Goal: Transaction & Acquisition: Purchase product/service

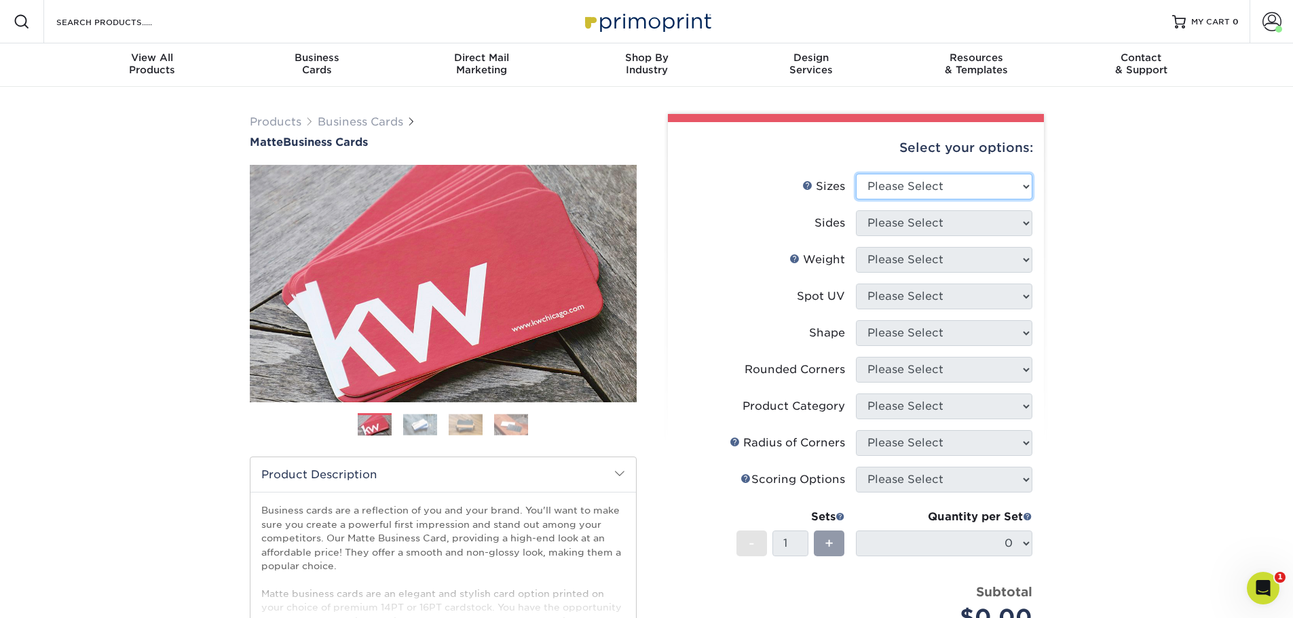
click at [984, 177] on select "Please Select 1.5" x 3.5" - Mini 1.75" x 3.5" - Mini 2" x 2" - Square 2" x 3" -…" at bounding box center [944, 187] width 176 height 26
select select "2.00x3.50"
click at [856, 174] on select "Please Select 1.5" x 3.5" - Mini 1.75" x 3.5" - Mini 2" x 2" - Square 2" x 3" -…" at bounding box center [944, 187] width 176 height 26
click at [928, 229] on select "Please Select Print Both Sides Print Front Only" at bounding box center [944, 223] width 176 height 26
select select "13abbda7-1d64-4f25-8bb2-c179b224825d"
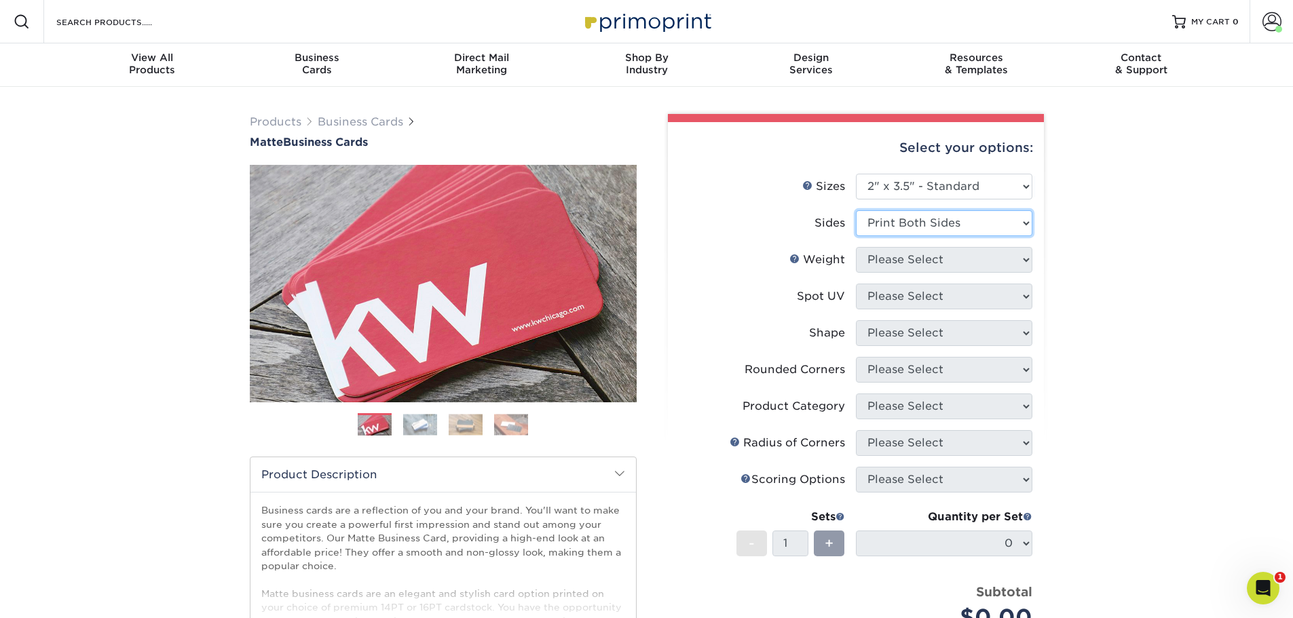
click at [856, 210] on select "Please Select Print Both Sides Print Front Only" at bounding box center [944, 223] width 176 height 26
click at [898, 260] on select "Please Select 16PT 14PT" at bounding box center [944, 260] width 176 height 26
select select "16PT"
click at [856, 247] on select "Please Select 16PT 14PT" at bounding box center [944, 260] width 176 height 26
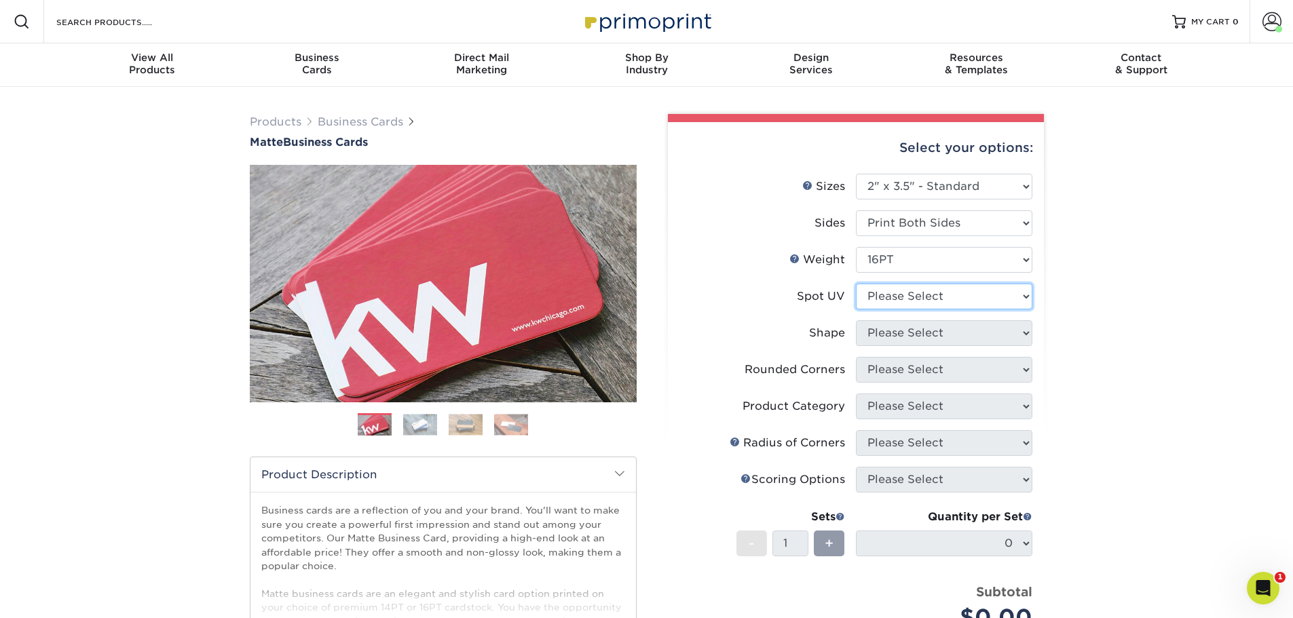
click at [891, 294] on select "Please Select No Spot UV Front and Back (Both Sides) Front Only Back Only" at bounding box center [944, 297] width 176 height 26
select select "3"
click at [856, 284] on select "Please Select No Spot UV Front and Back (Both Sides) Front Only Back Only" at bounding box center [944, 297] width 176 height 26
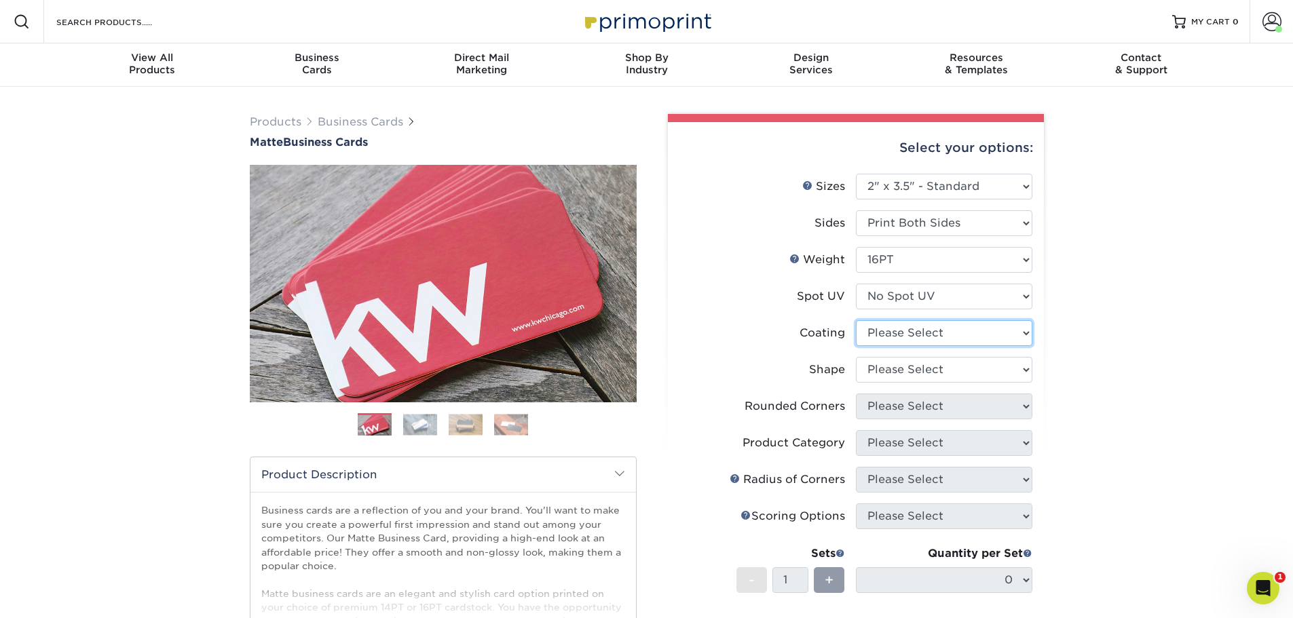
click at [888, 328] on select at bounding box center [944, 333] width 176 height 26
select select "121bb7b5-3b4d-429f-bd8d-bbf80e953313"
click at [856, 320] on select at bounding box center [944, 333] width 176 height 26
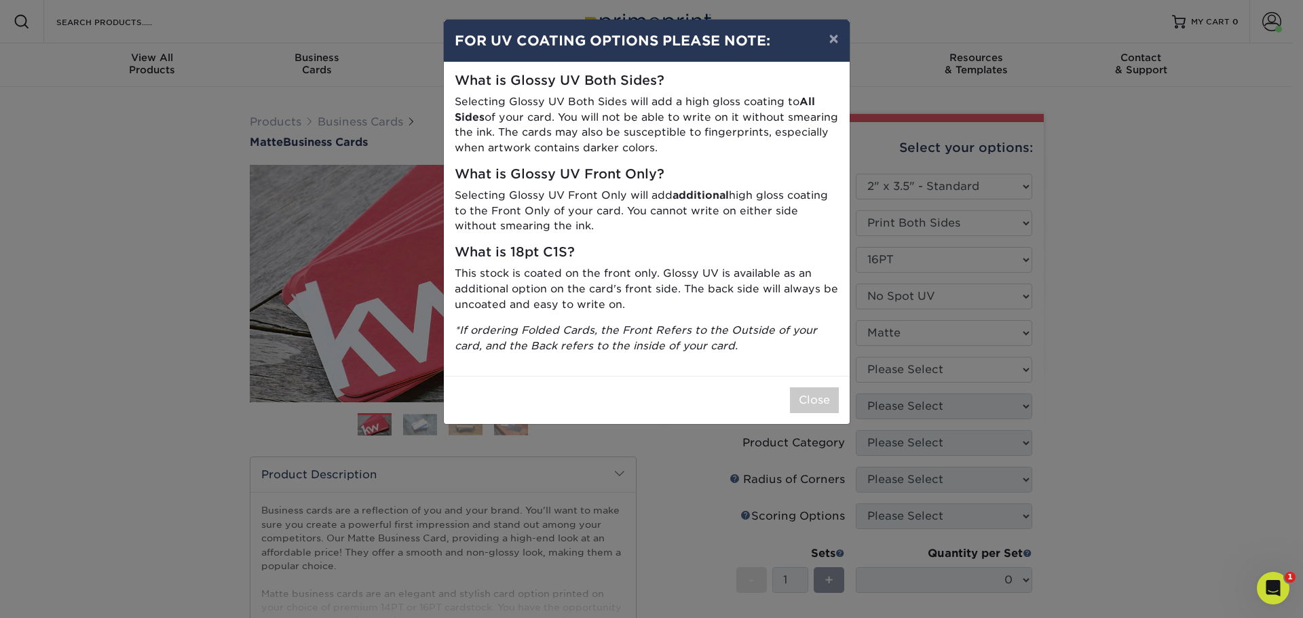
click at [889, 370] on div "× FOR UV COATING OPTIONS PLEASE NOTE: What is Glossy UV Both Sides? Selecting G…" at bounding box center [651, 309] width 1303 height 618
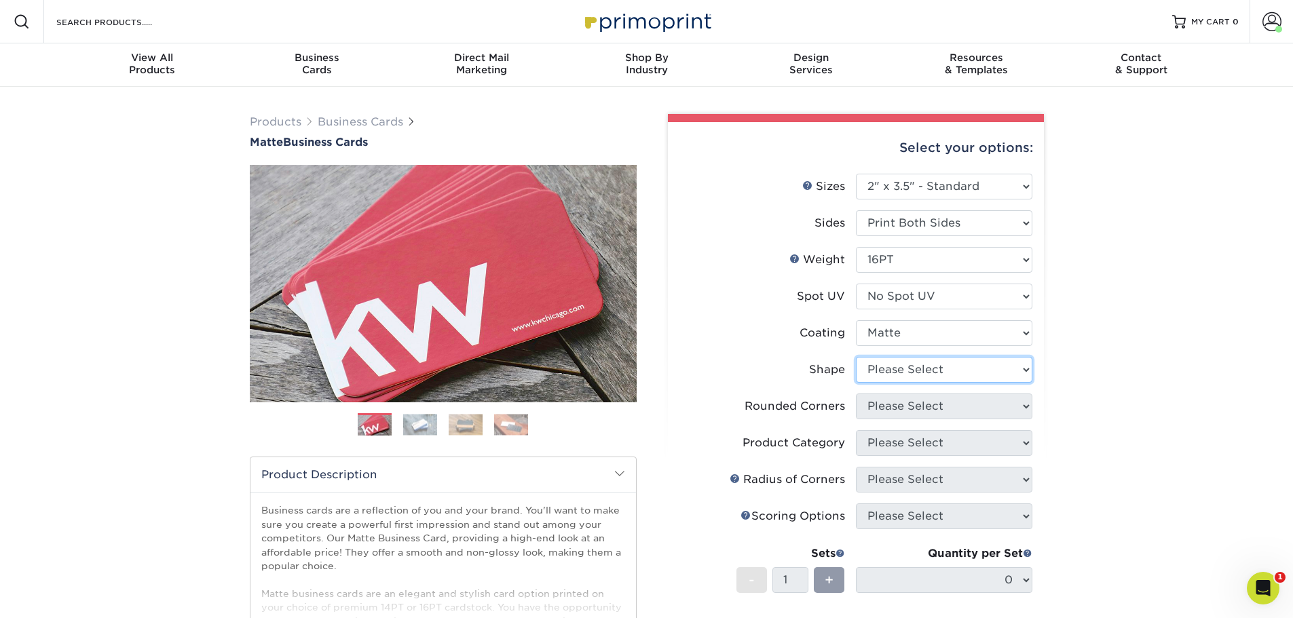
click at [889, 370] on select "Please Select Standard Oval" at bounding box center [944, 370] width 176 height 26
select select "standard"
click at [856, 357] on select "Please Select Standard Oval" at bounding box center [944, 370] width 176 height 26
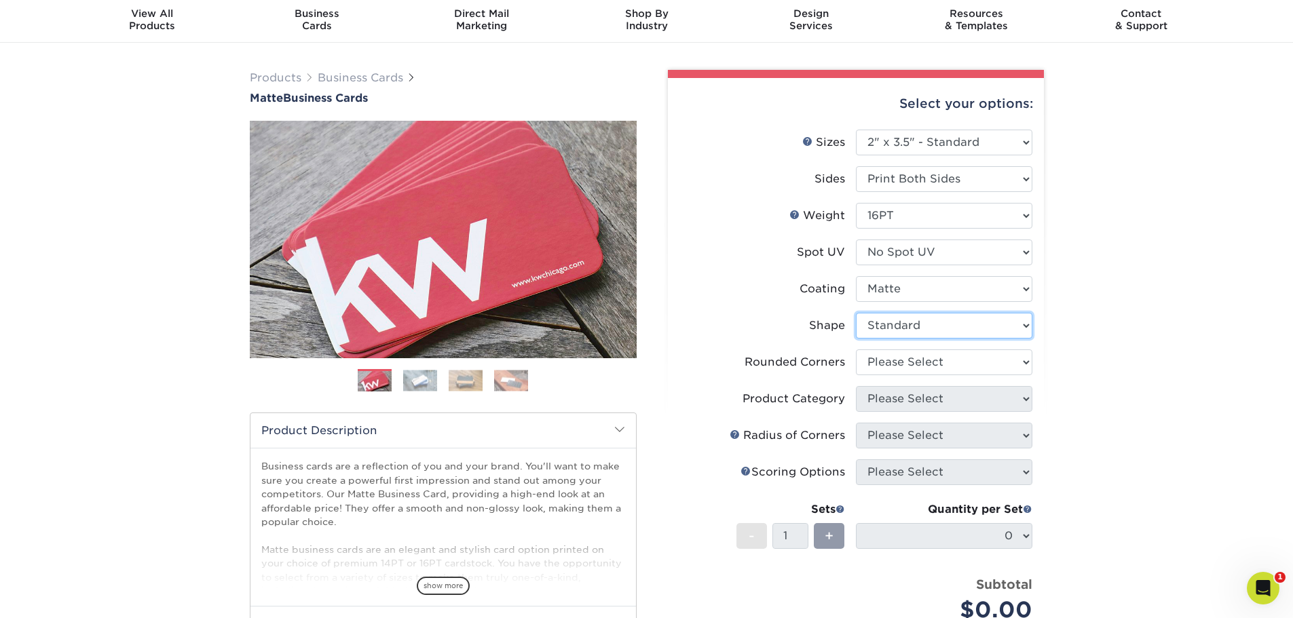
scroll to position [68, 0]
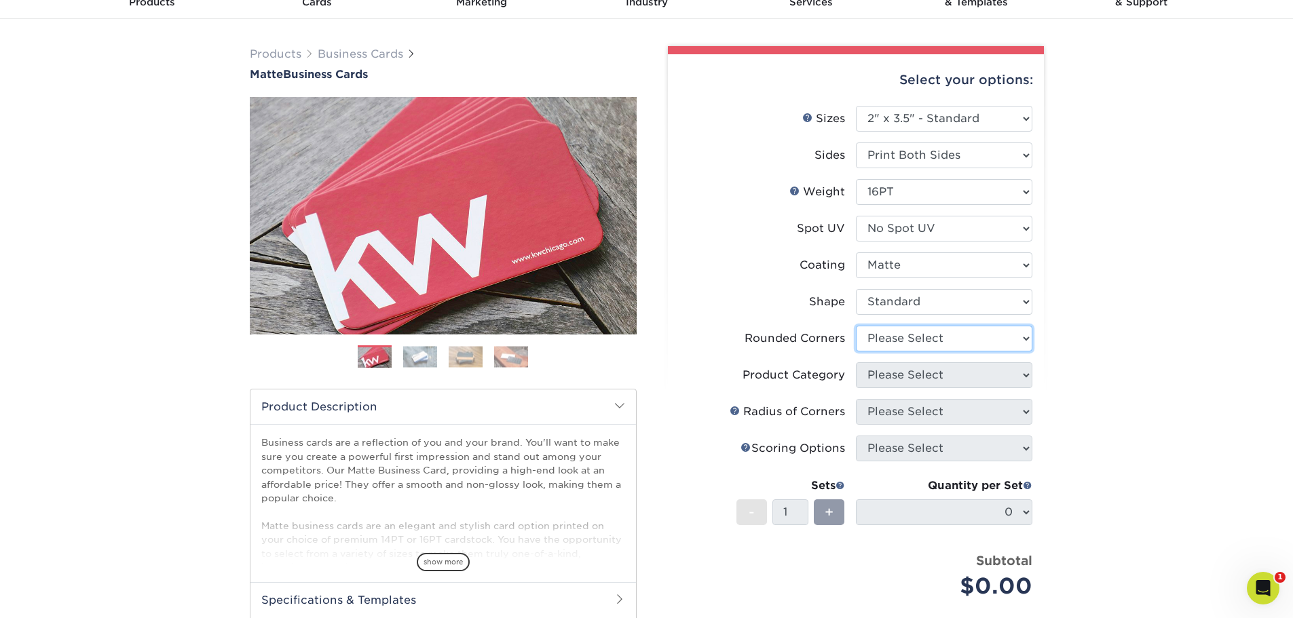
click at [894, 343] on select "Please Select Yes - Round 2 Corners Yes - Round 4 Corners No" at bounding box center [944, 339] width 176 height 26
select select "7672df9e-0e0a-464d-8e1f-920c575e4da3"
click at [856, 326] on select "Please Select Yes - Round 2 Corners Yes - Round 4 Corners No" at bounding box center [944, 339] width 176 height 26
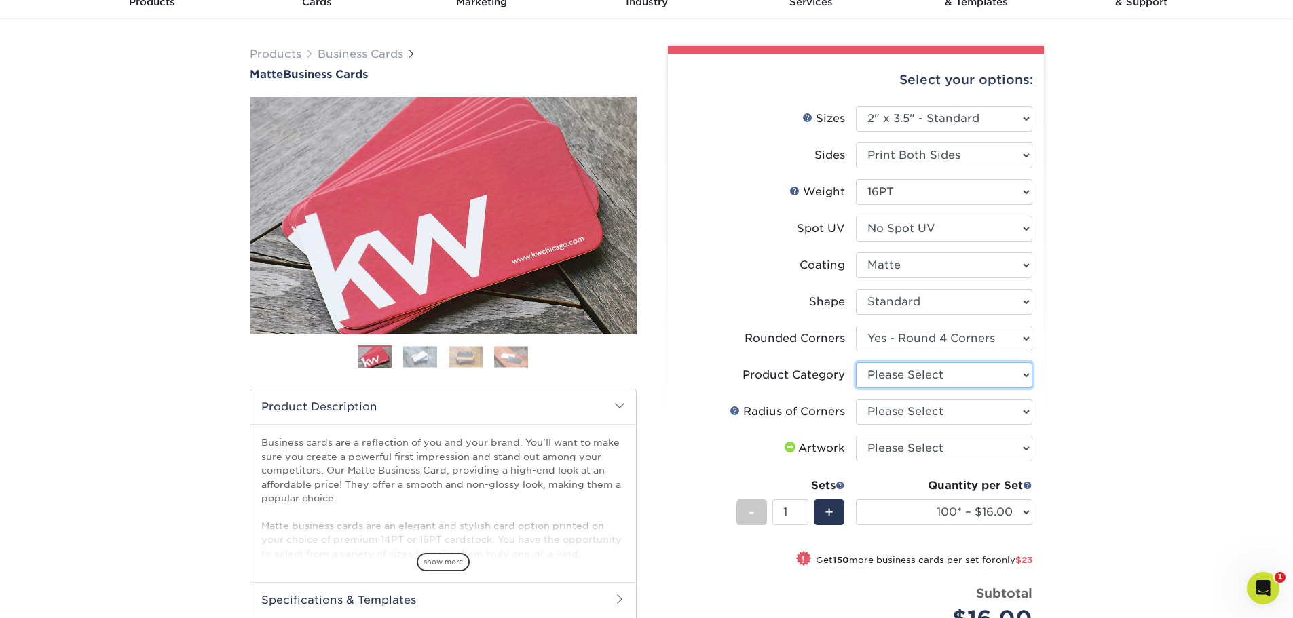
click at [965, 379] on select "Please Select Business Cards" at bounding box center [944, 375] width 176 height 26
select select "3b5148f1-0588-4f88-a218-97bcfdce65c1"
click at [856, 362] on select "Please Select Business Cards" at bounding box center [944, 375] width 176 height 26
click at [942, 408] on select "Please Select Rounded 1/8" Rounded 1/4"" at bounding box center [944, 412] width 176 height 26
select select "589680c7-ee9a-431b-9d12-d7aeb1386a97"
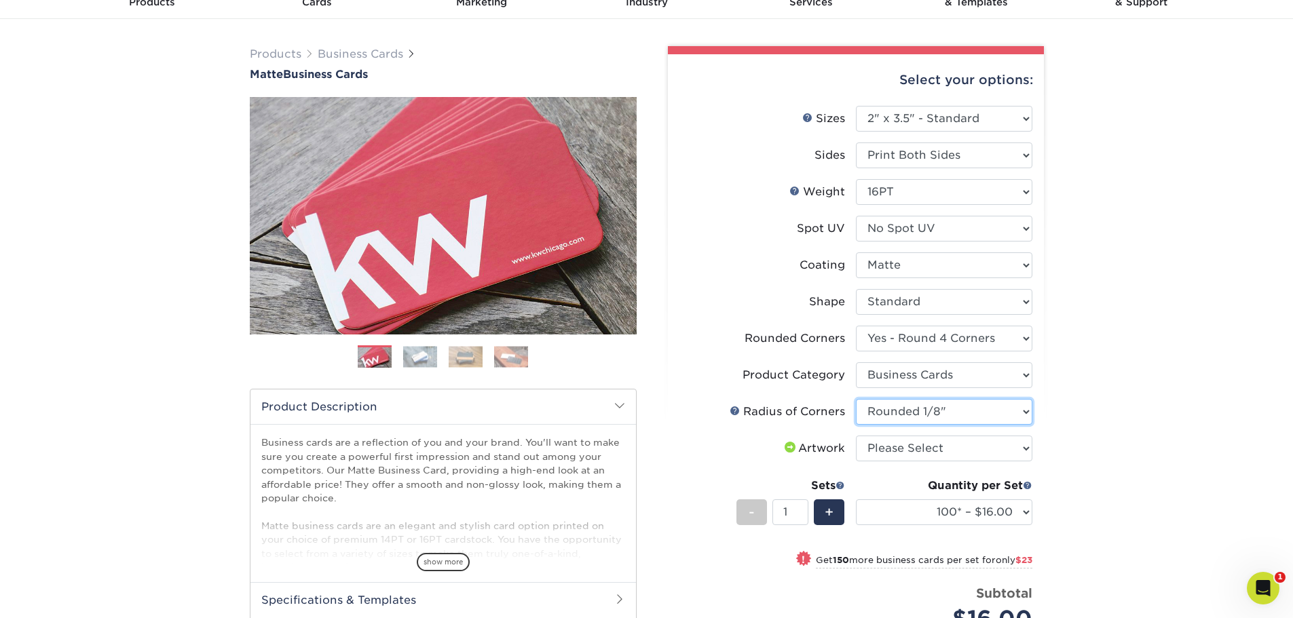
click at [856, 399] on select "Please Select Rounded 1/8" Rounded 1/4"" at bounding box center [944, 412] width 176 height 26
click at [892, 448] on select "Please Select I will upload files I need a design - $100" at bounding box center [944, 449] width 176 height 26
select select "upload"
click at [856, 436] on select "Please Select I will upload files I need a design - $100" at bounding box center [944, 449] width 176 height 26
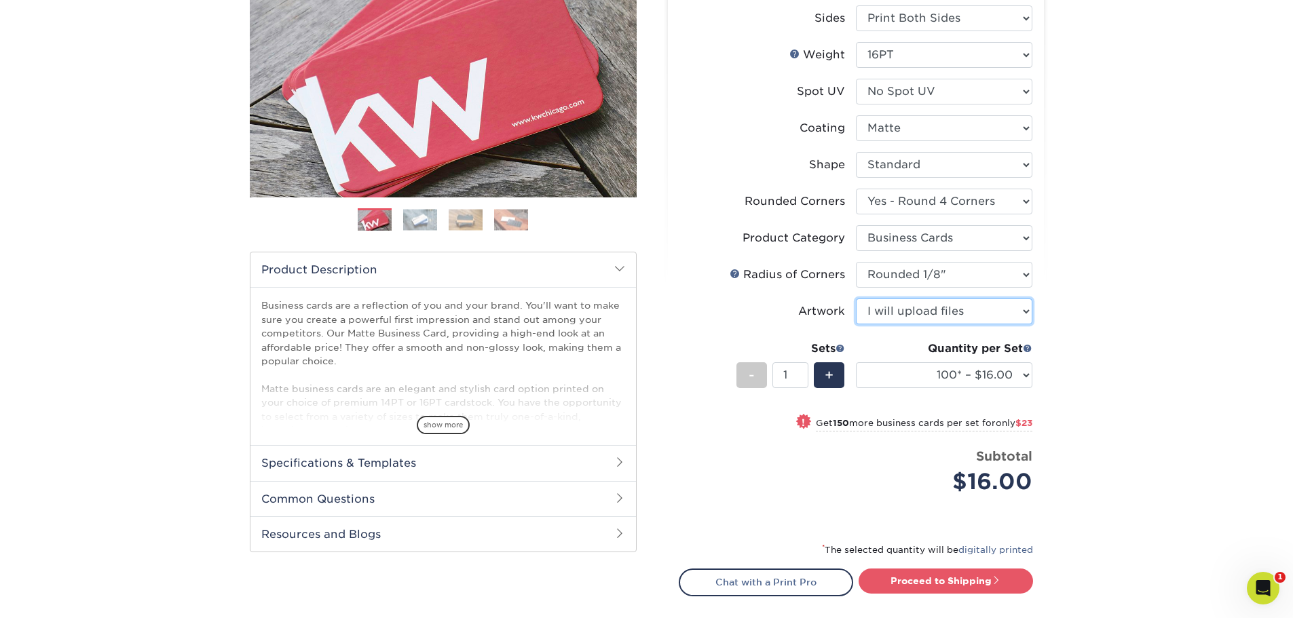
scroll to position [271, 0]
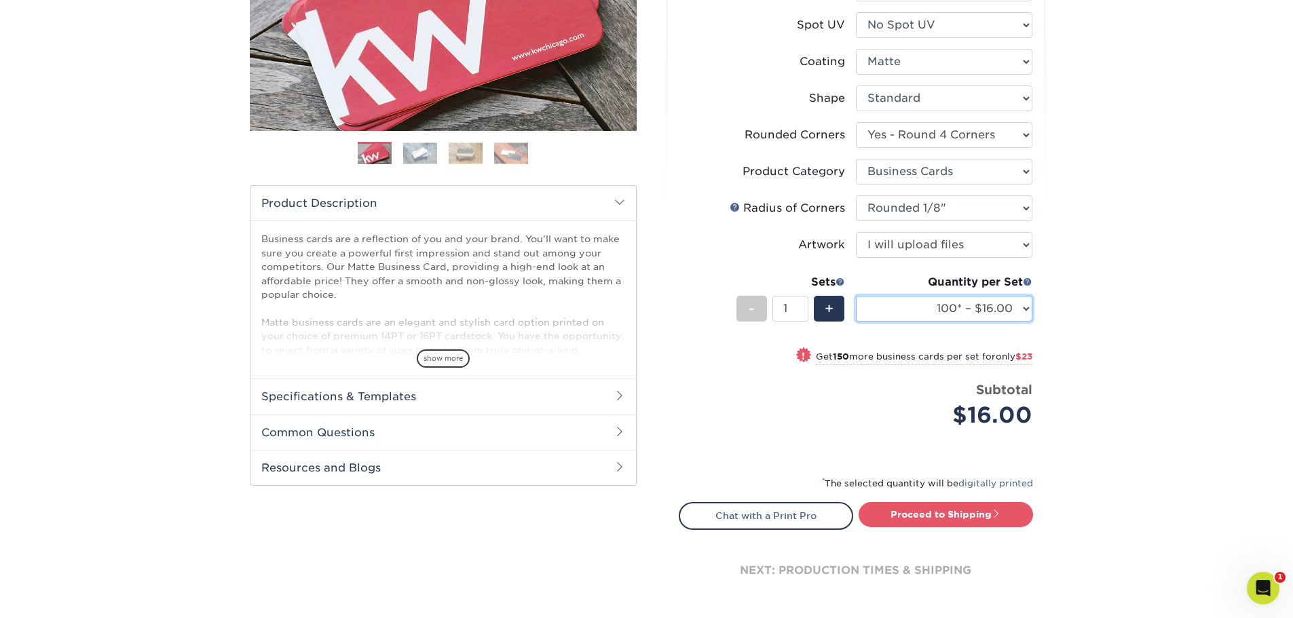
click at [931, 311] on select "100* – $16.00 250* – $39.00 500 – $77.00 1000 – $94.00 2500 – $173.00 5000 – $2…" at bounding box center [944, 309] width 176 height 26
select select "250* – $39.00"
click at [856, 296] on select "100* – $16.00 250* – $39.00 500 – $77.00 1000 – $94.00 2500 – $173.00 5000 – $2…" at bounding box center [944, 309] width 176 height 26
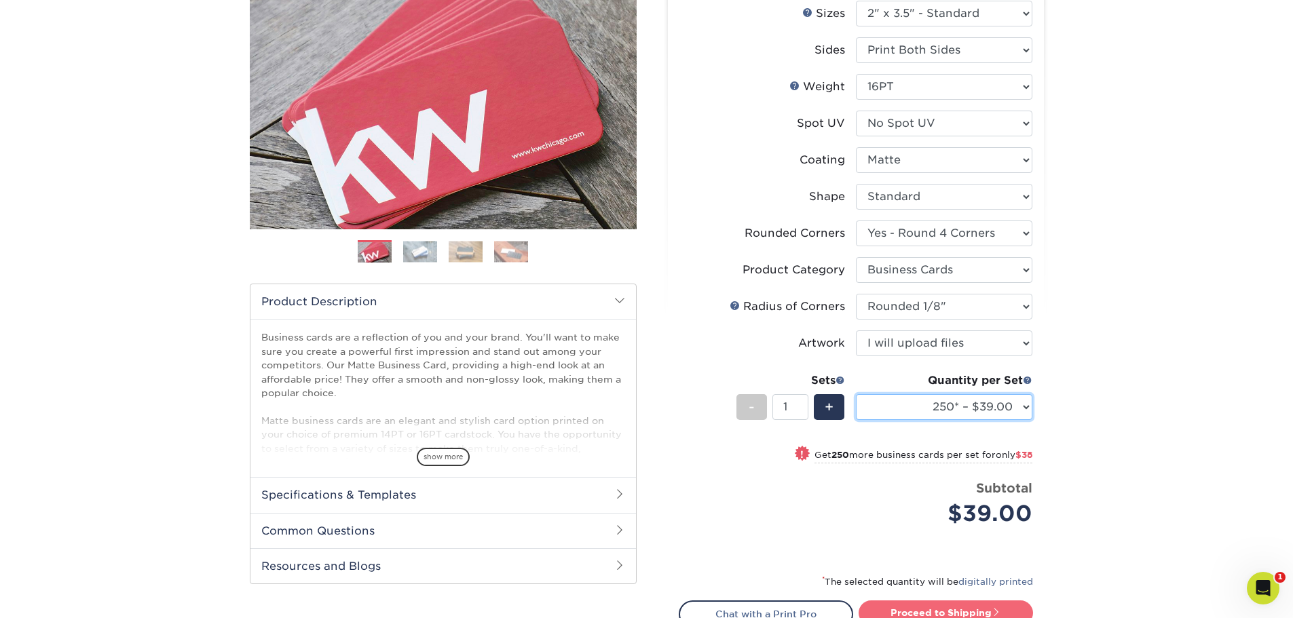
scroll to position [204, 0]
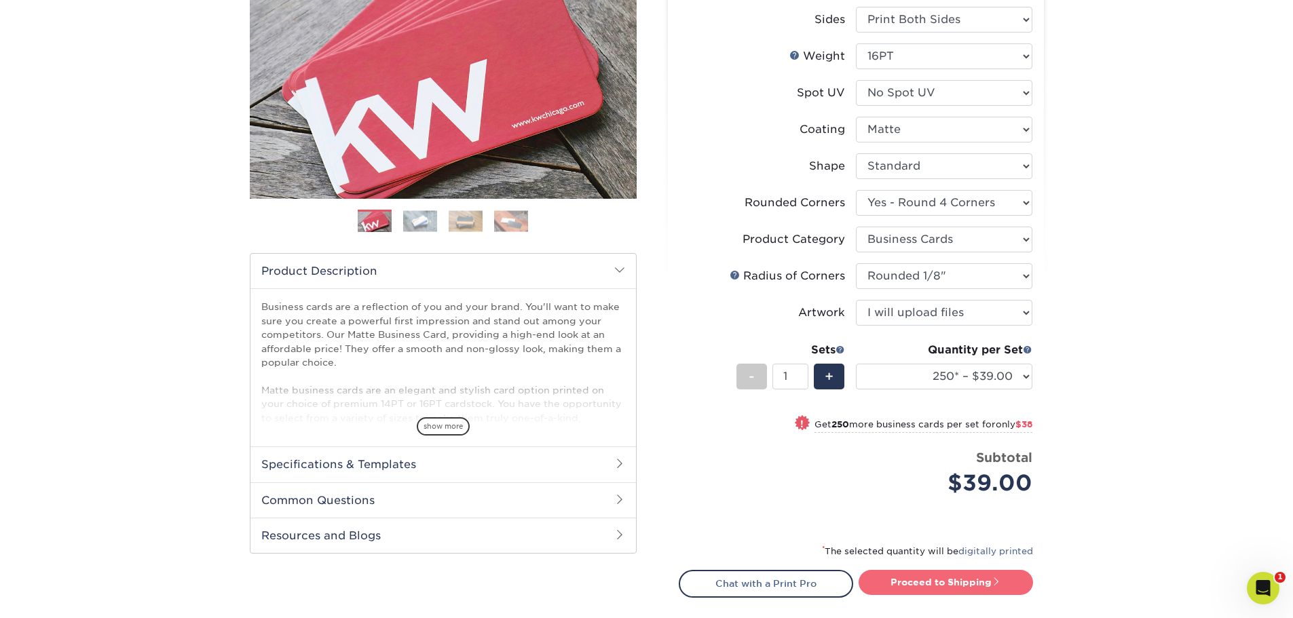
click at [940, 581] on link "Proceed to Shipping" at bounding box center [945, 582] width 174 height 24
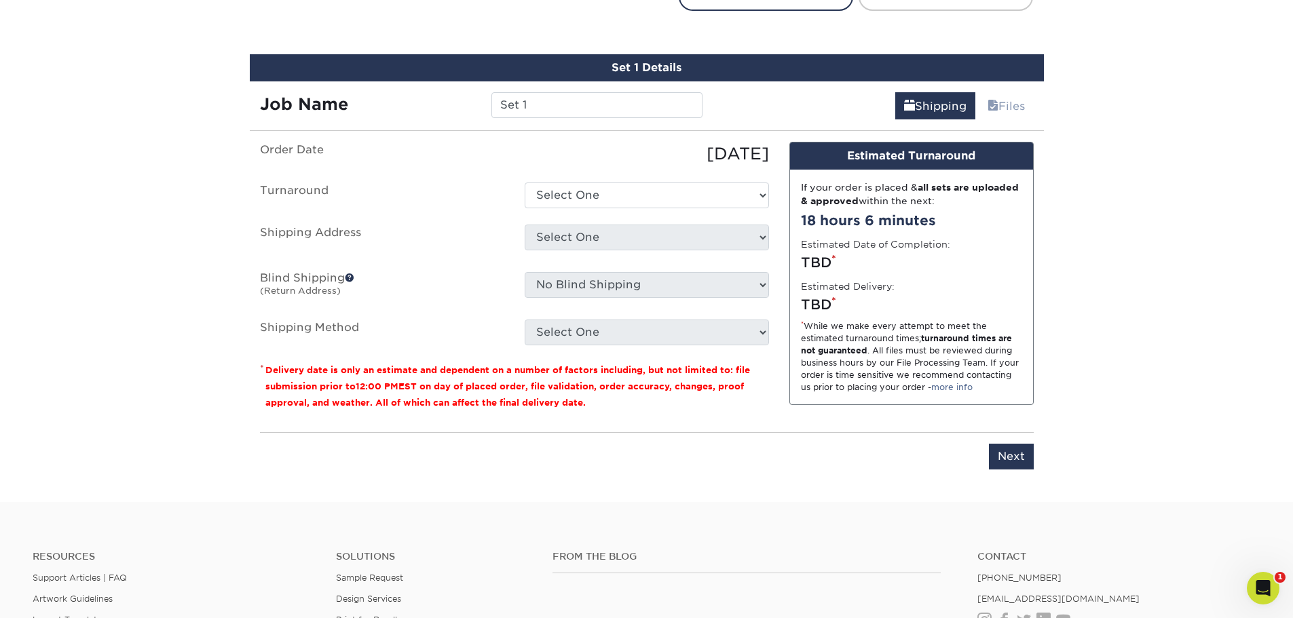
scroll to position [811, 0]
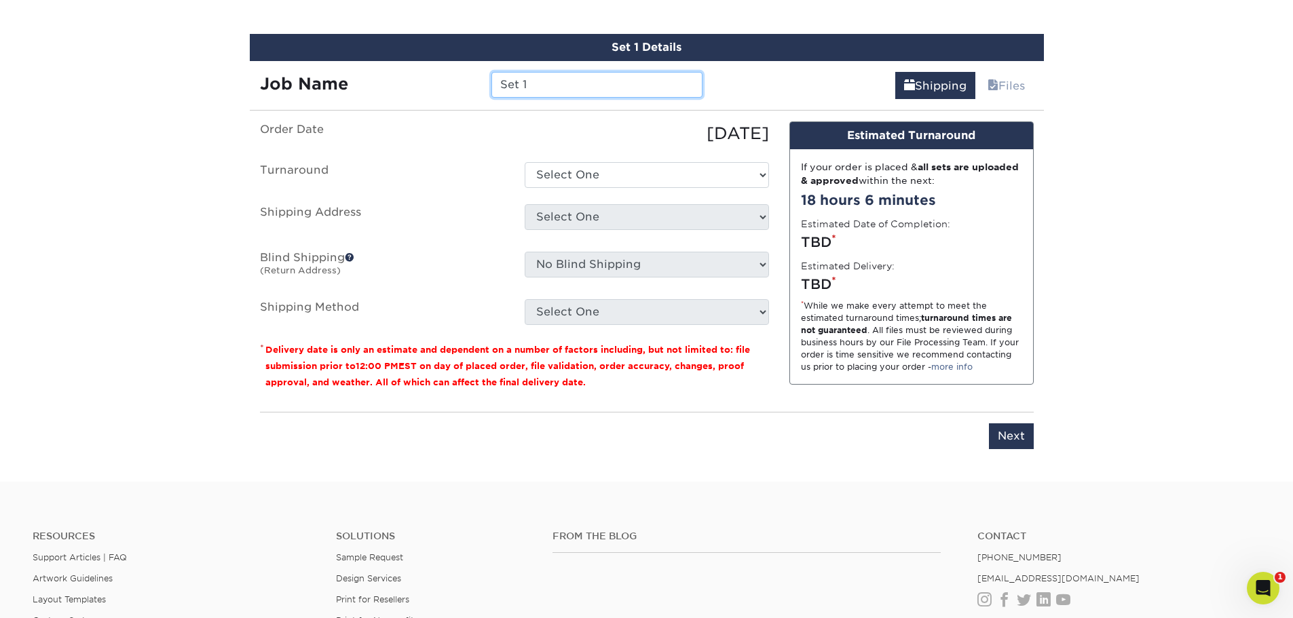
click at [588, 92] on input "Set 1" at bounding box center [596, 85] width 211 height 26
type input "[PERSON_NAME]"
click at [569, 168] on select "Select One 2-4 Business Days 2 Day Next Business Day" at bounding box center [646, 175] width 244 height 26
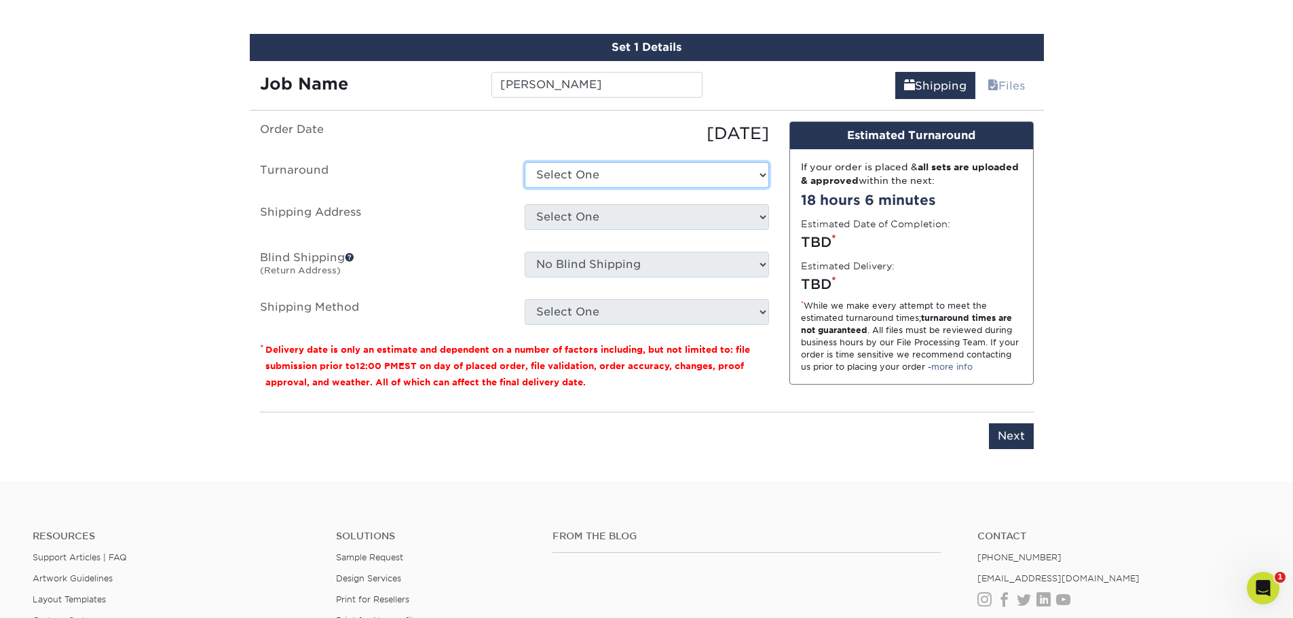
select select "4fbc2a82-edda-4a59-863f-72b731eb7375"
click at [524, 162] on select "Select One 2-4 Business Days 2 Day Next Business Day" at bounding box center [646, 175] width 244 height 26
click at [562, 221] on select "Select One Austin Office Austin Office Dallas Office Eric Nieves Home Houston O…" at bounding box center [646, 217] width 244 height 26
select select "261228"
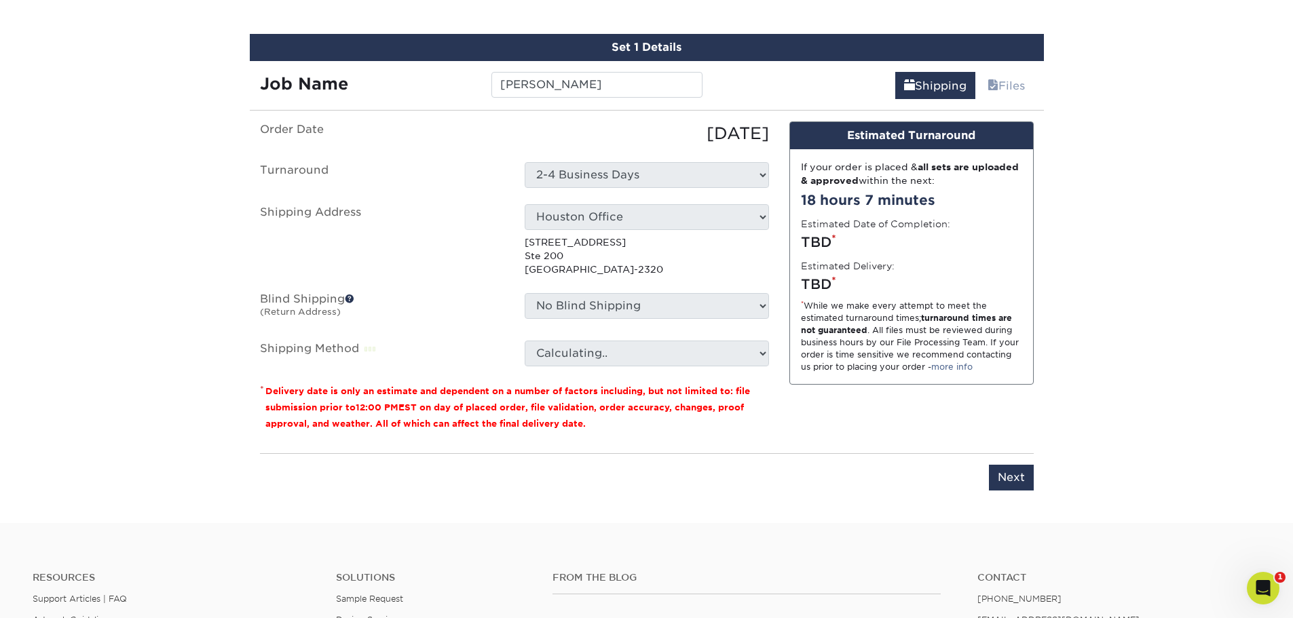
click at [583, 309] on select "No Blind Shipping Austin Office Austin Office Dallas Office Eric Nieves Home Ho…" at bounding box center [646, 306] width 244 height 26
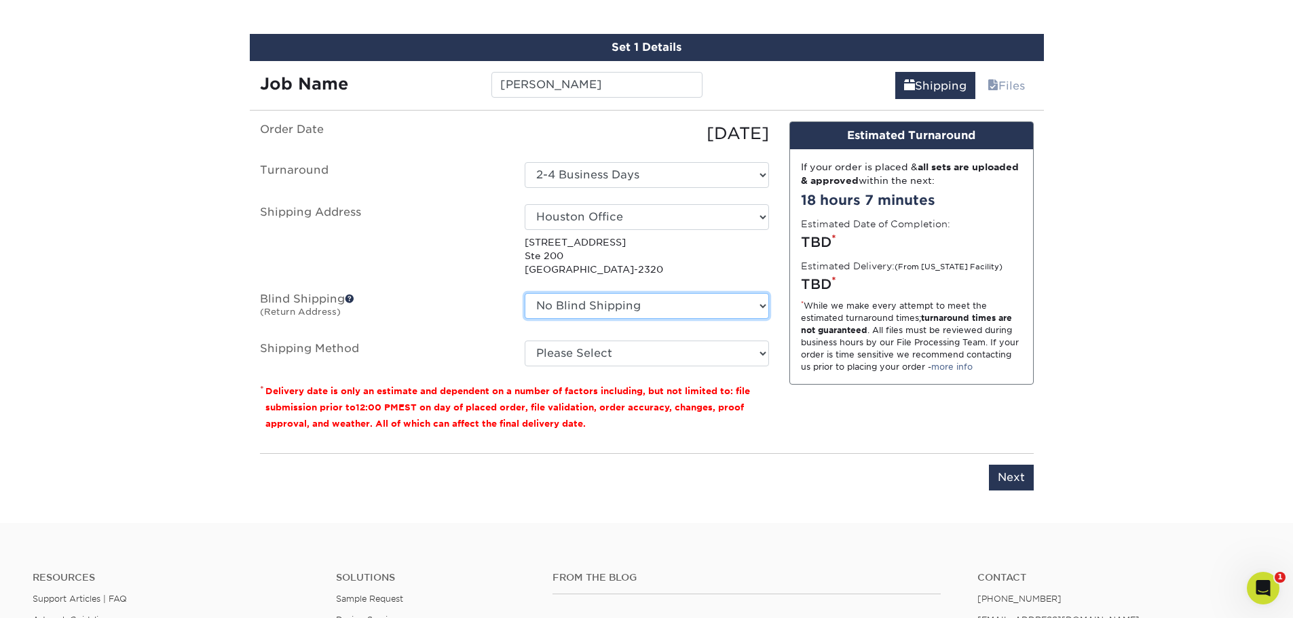
click at [583, 309] on select "No Blind Shipping Austin Office Austin Office Dallas Office Eric Nieves Home Ho…" at bounding box center [646, 306] width 244 height 26
select select "261228"
click at [524, 293] on select "No Blind Shipping Austin Office Austin Office Dallas Office Eric Nieves Home Ho…" at bounding box center [646, 306] width 244 height 26
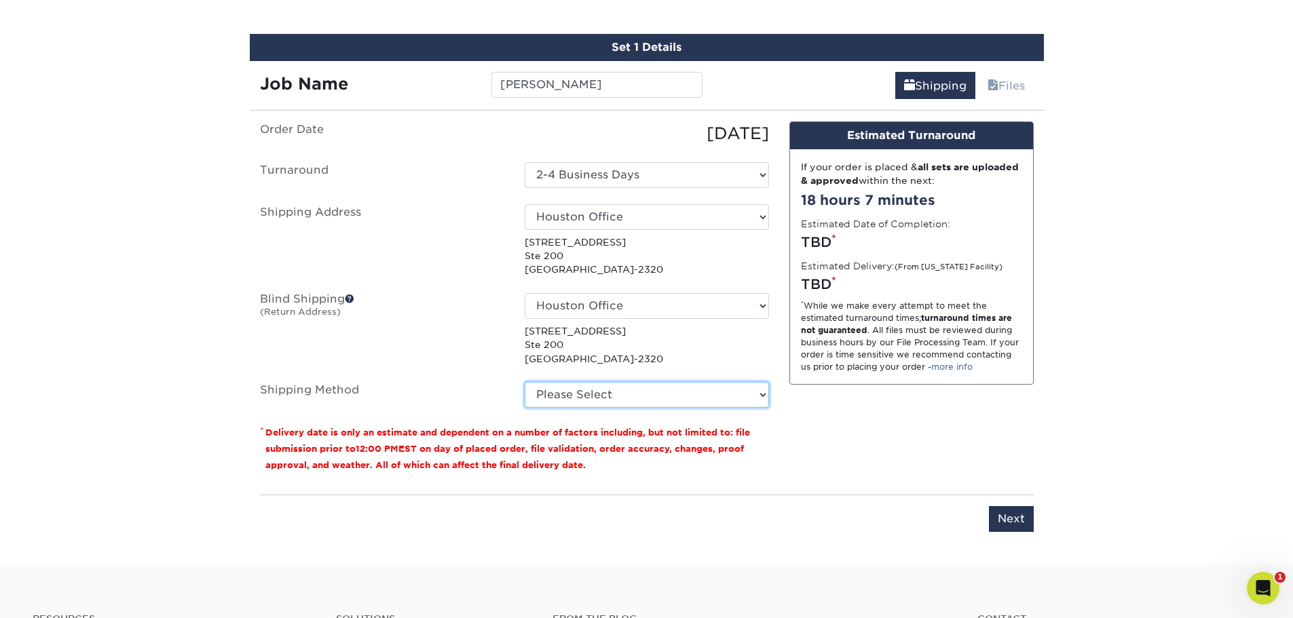
click at [603, 396] on select "Please Select Ground Shipping (+$7.84) 3 Day Shipping Service (+$15.34) 2 Day A…" at bounding box center [646, 395] width 244 height 26
select select "03"
click at [524, 382] on select "Please Select Ground Shipping (+$7.84) 3 Day Shipping Service (+$15.34) 2 Day A…" at bounding box center [646, 395] width 244 height 26
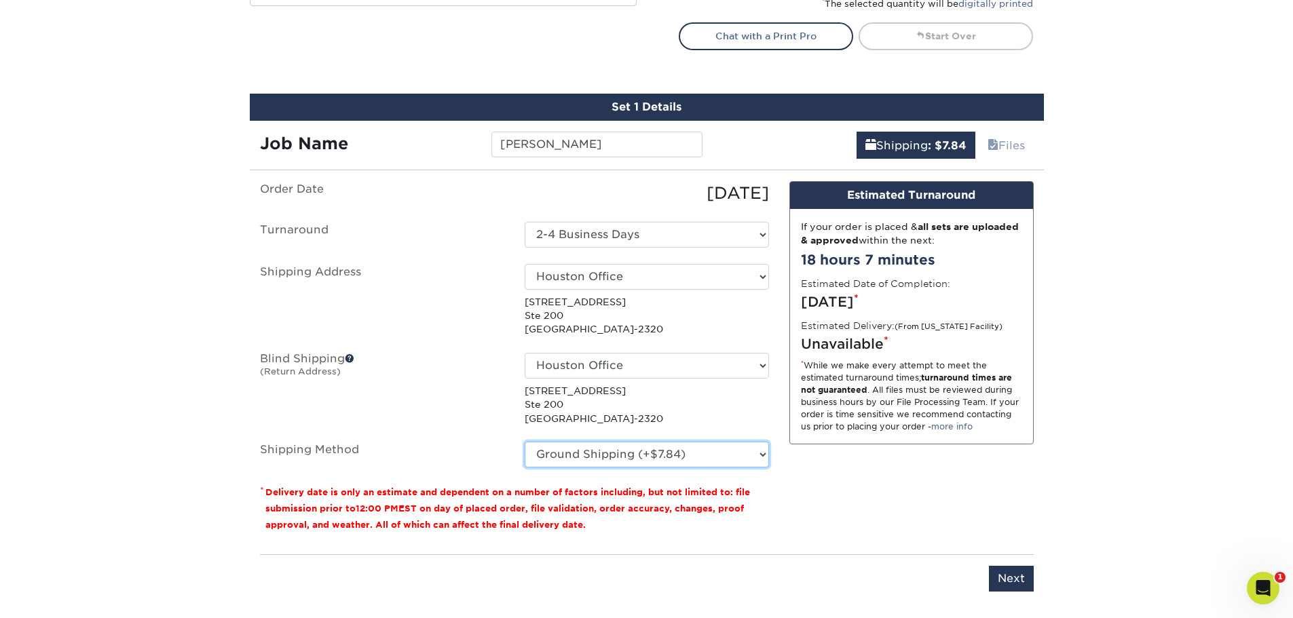
scroll to position [743, 0]
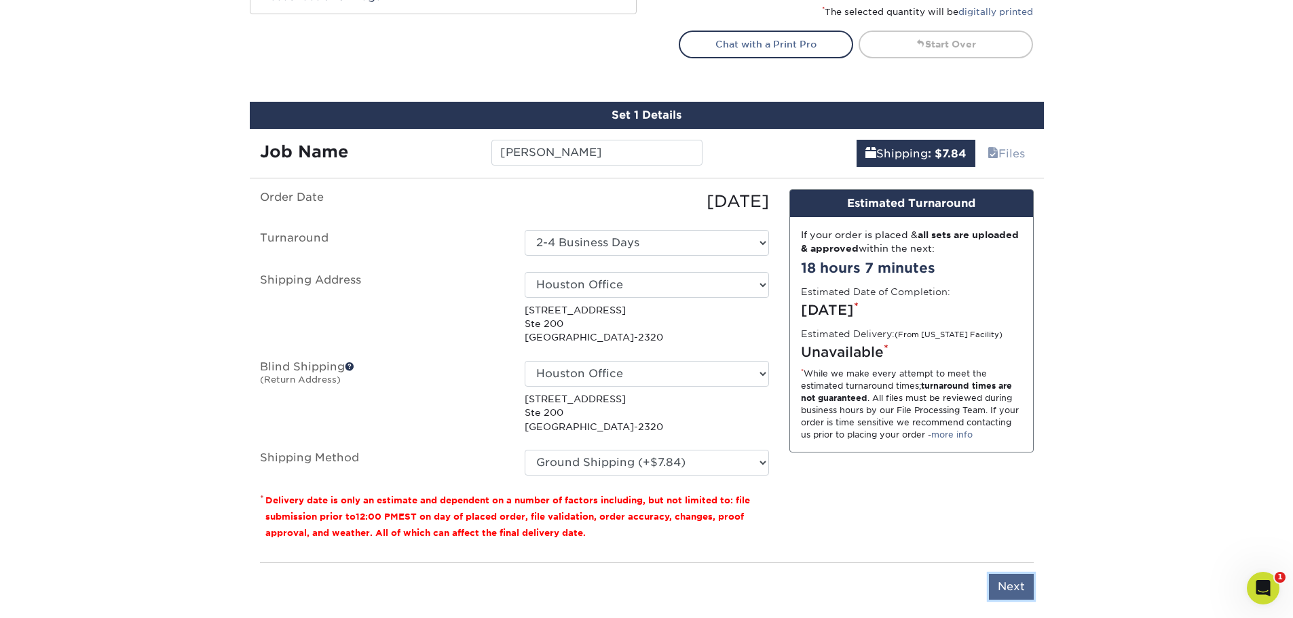
click at [1001, 581] on input "Next" at bounding box center [1011, 587] width 45 height 26
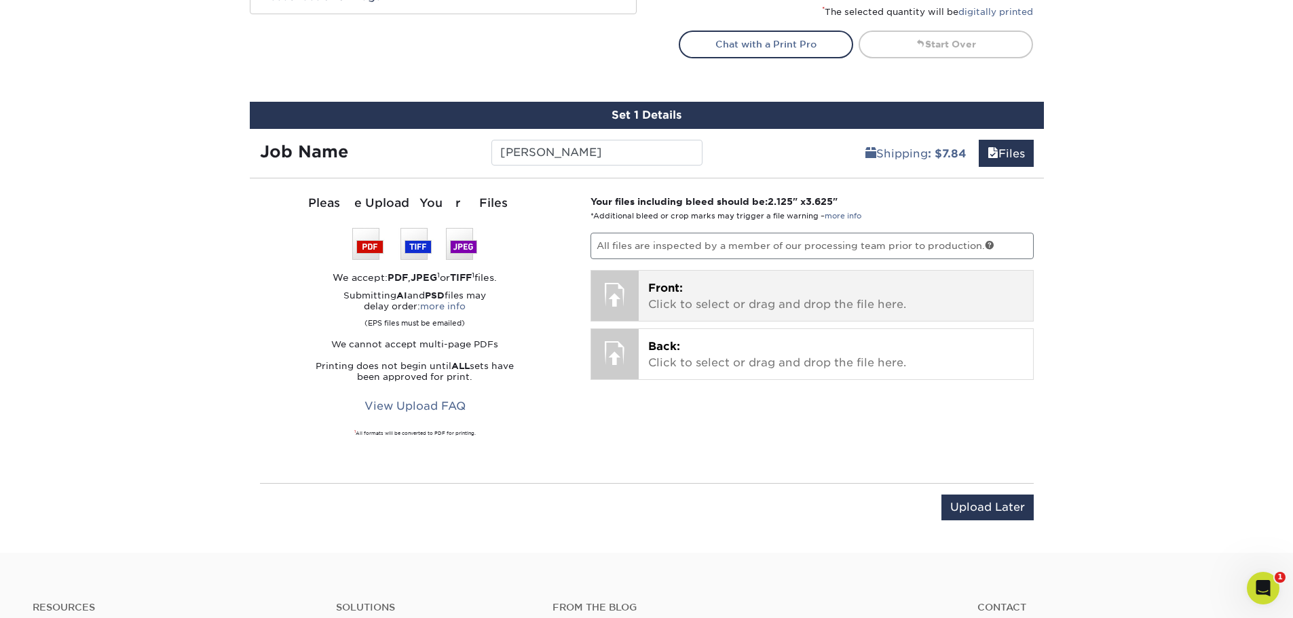
click at [748, 292] on p "Front: Click to select or drag and drop the file here." at bounding box center [835, 296] width 375 height 33
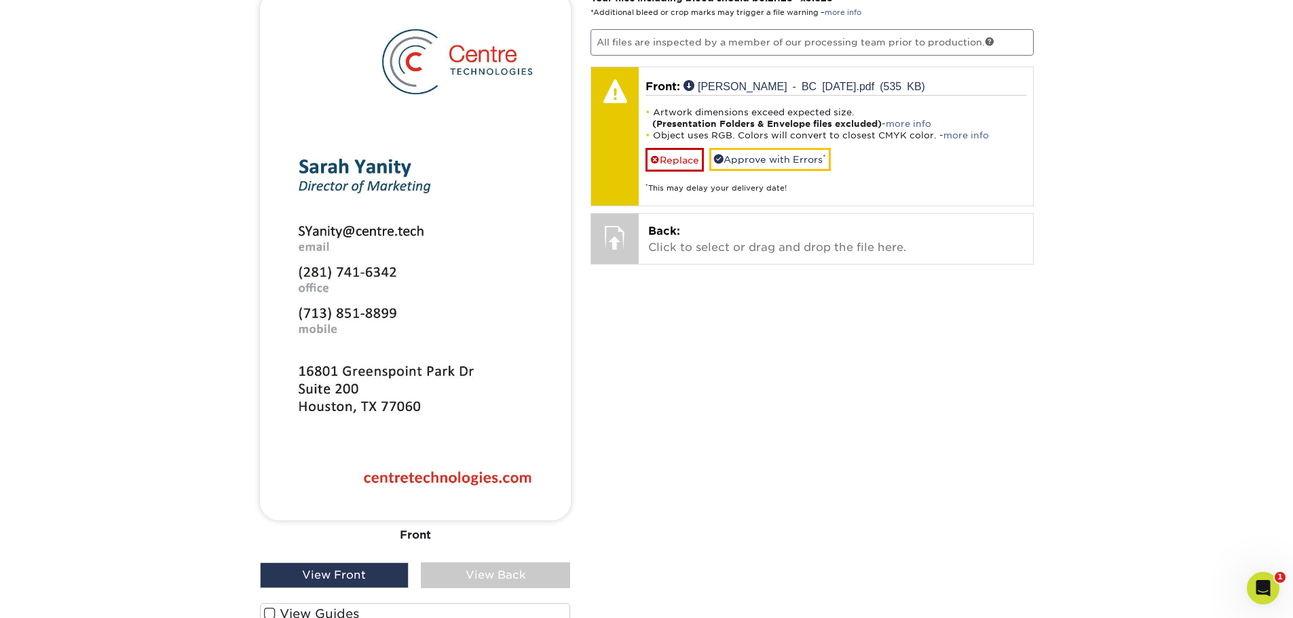
scroll to position [879, 0]
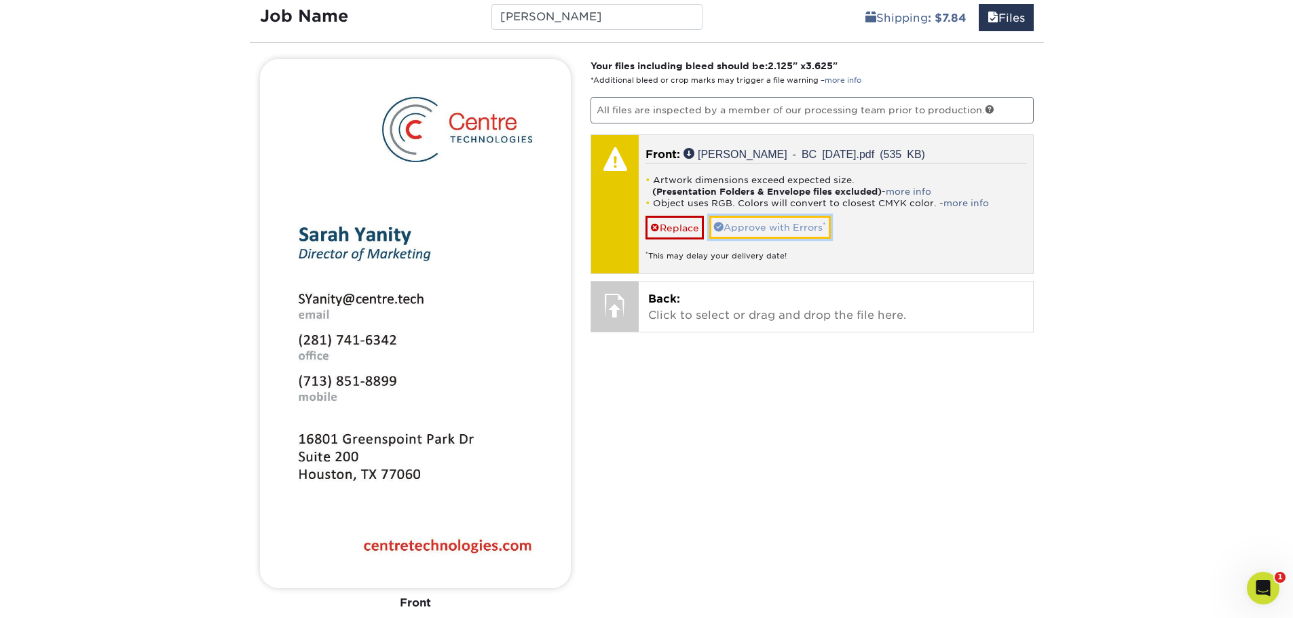
click at [754, 232] on link "Approve with Errors *" at bounding box center [769, 227] width 121 height 23
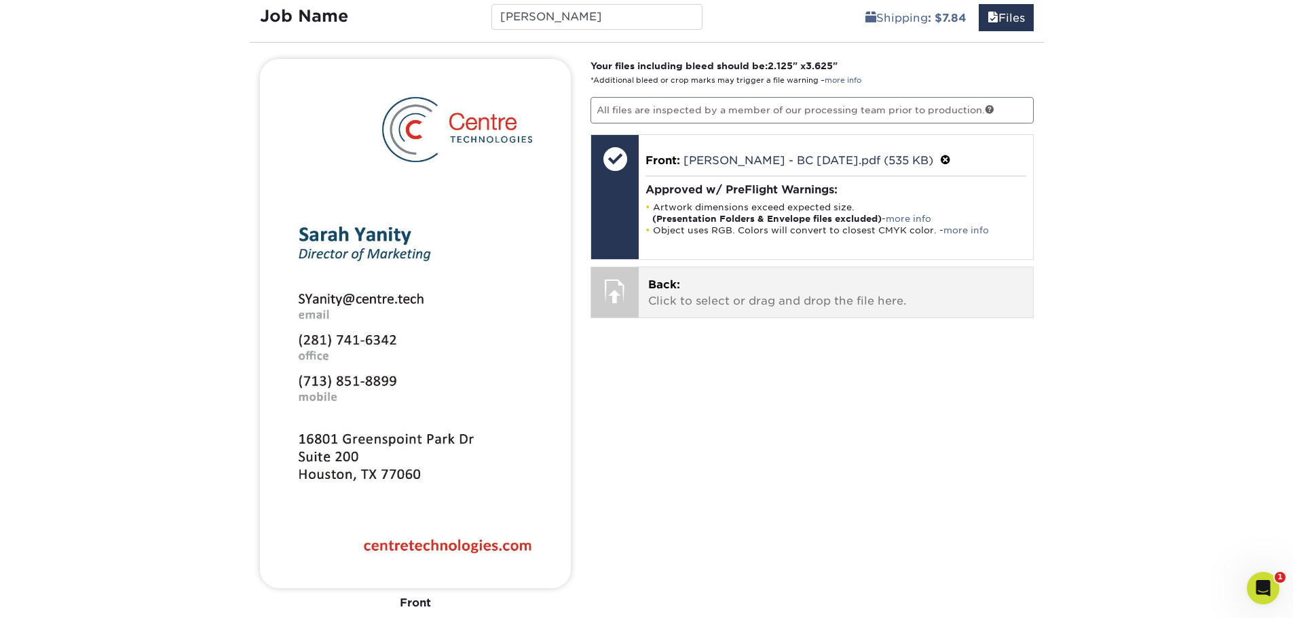
click at [740, 302] on p "Back: Click to select or drag and drop the file here." at bounding box center [835, 293] width 375 height 33
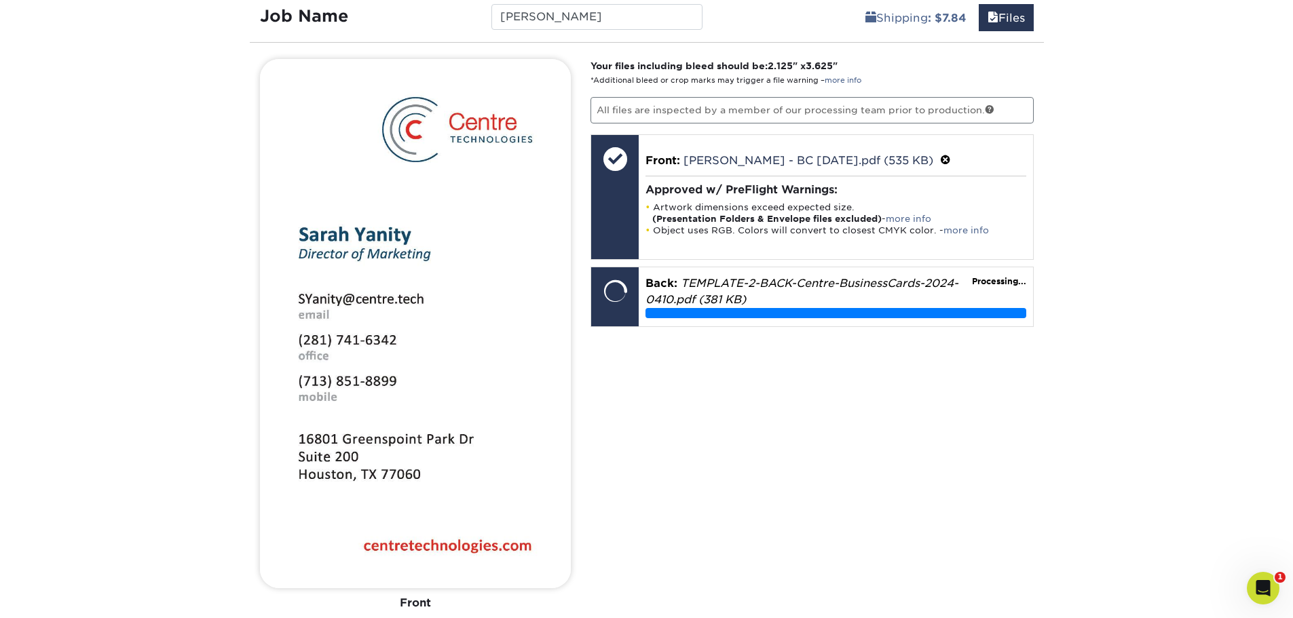
scroll to position [947, 0]
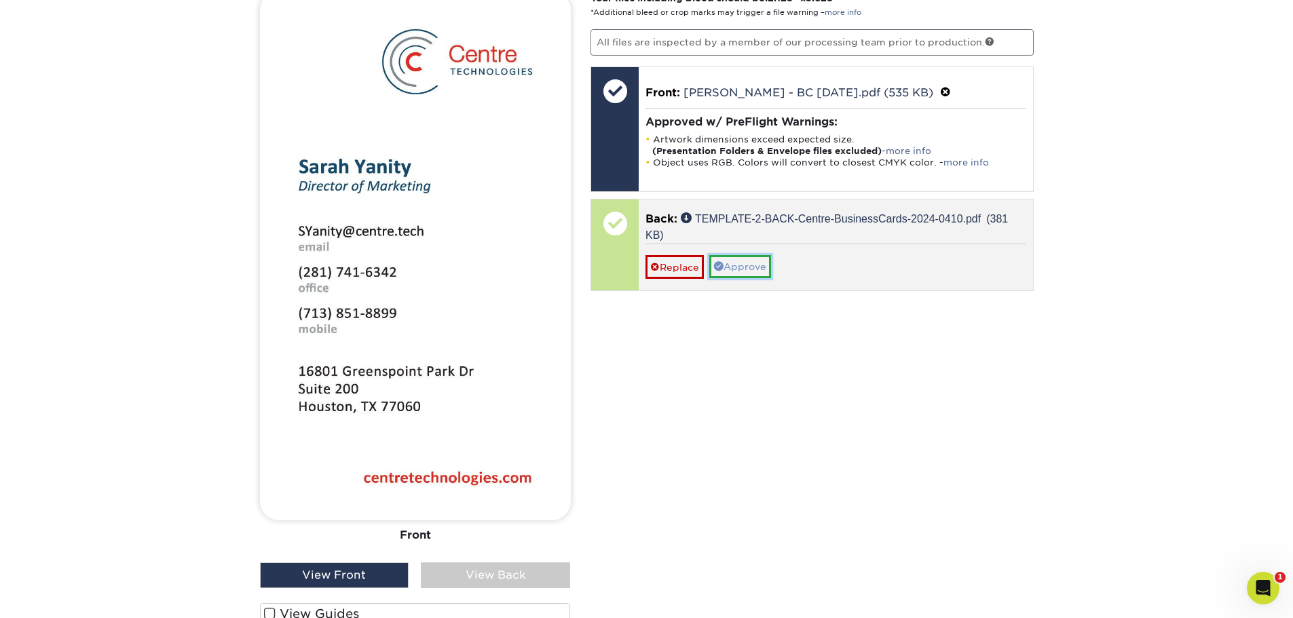
click at [736, 275] on link "Approve" at bounding box center [740, 266] width 62 height 23
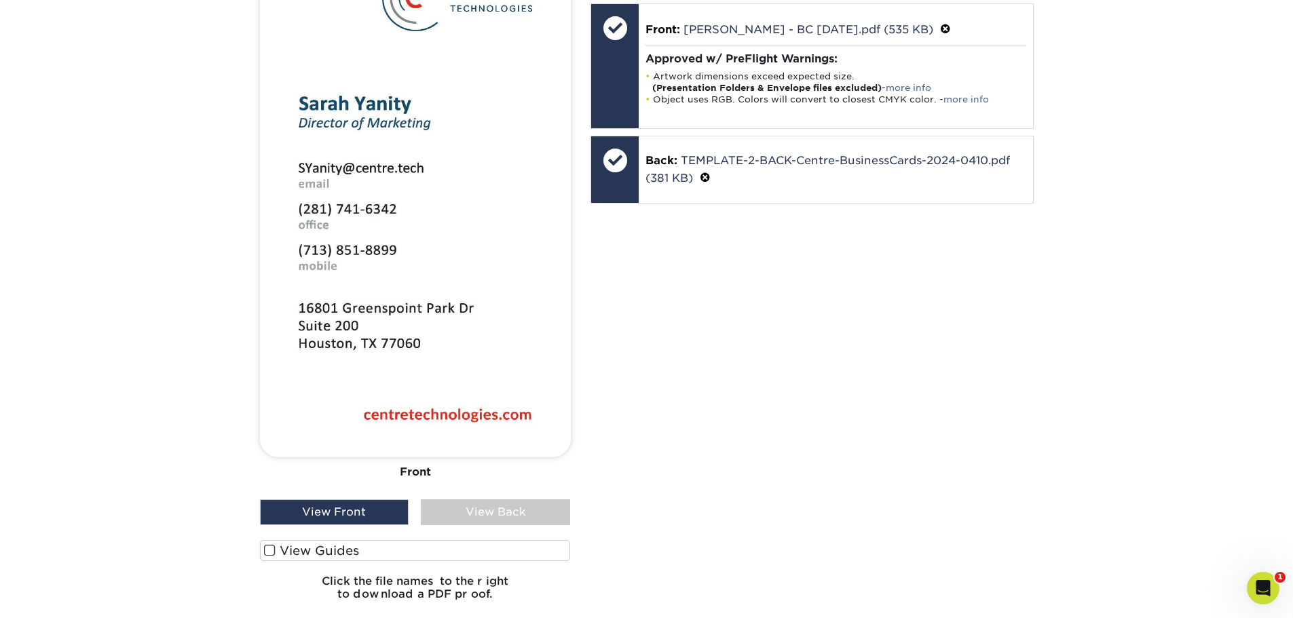
scroll to position [1082, 0]
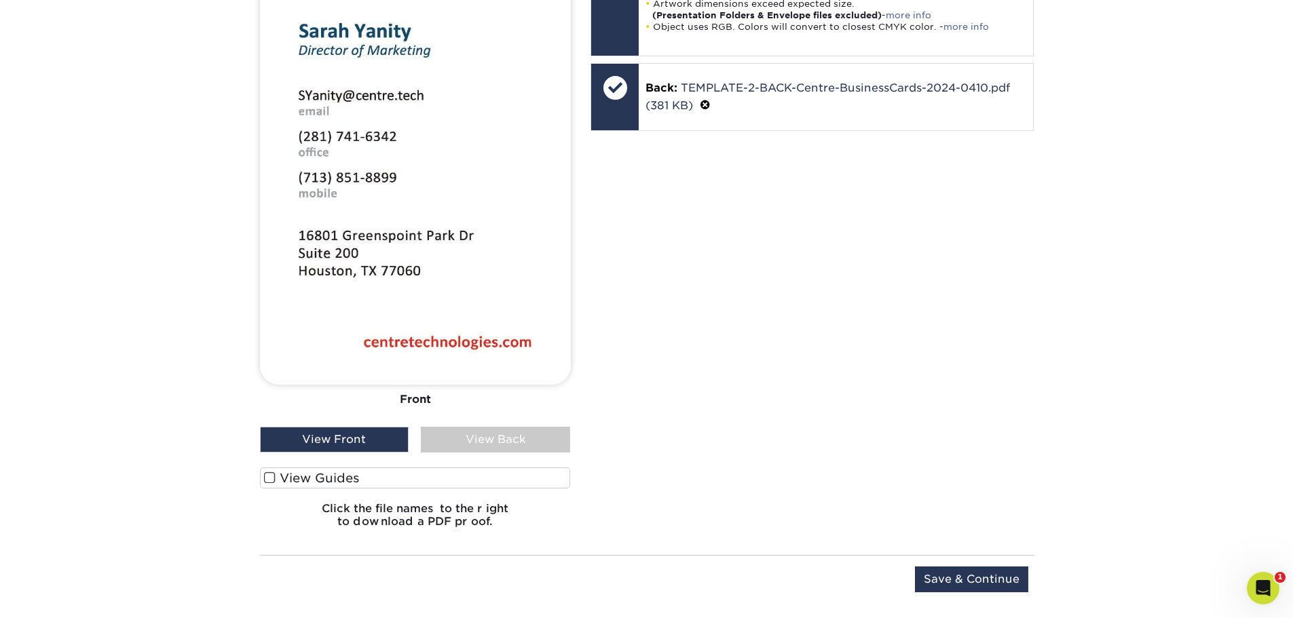
click at [496, 435] on div "View Back" at bounding box center [495, 440] width 149 height 26
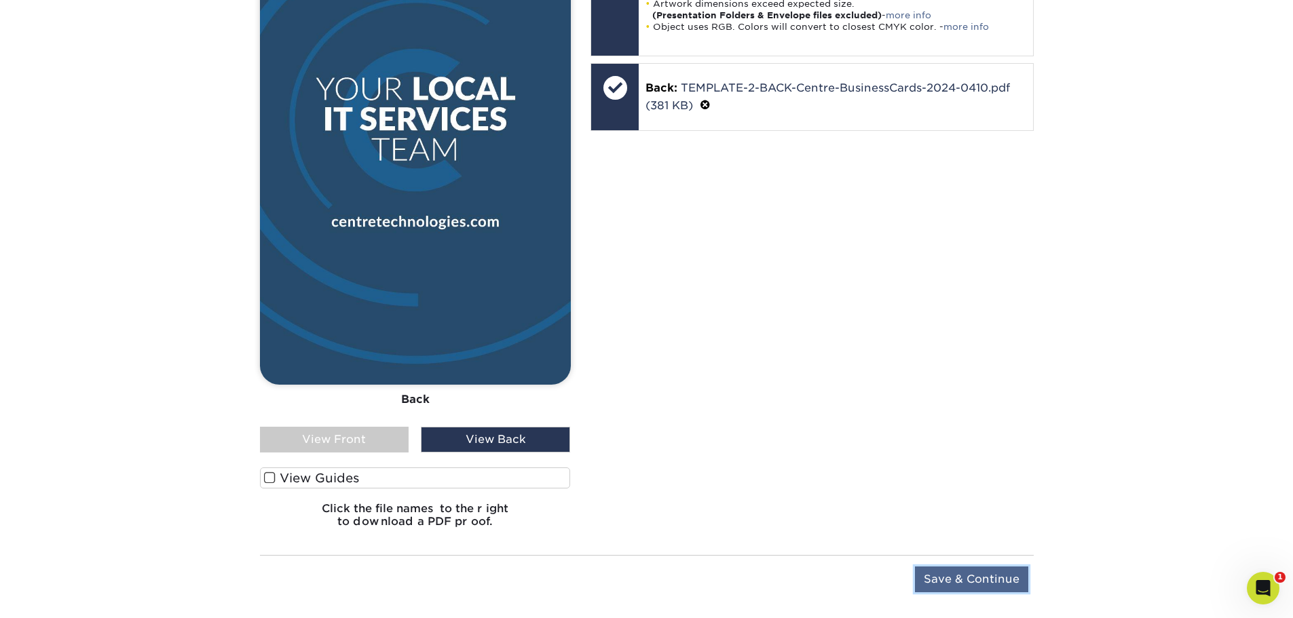
click at [997, 575] on input "Save & Continue" at bounding box center [971, 580] width 113 height 26
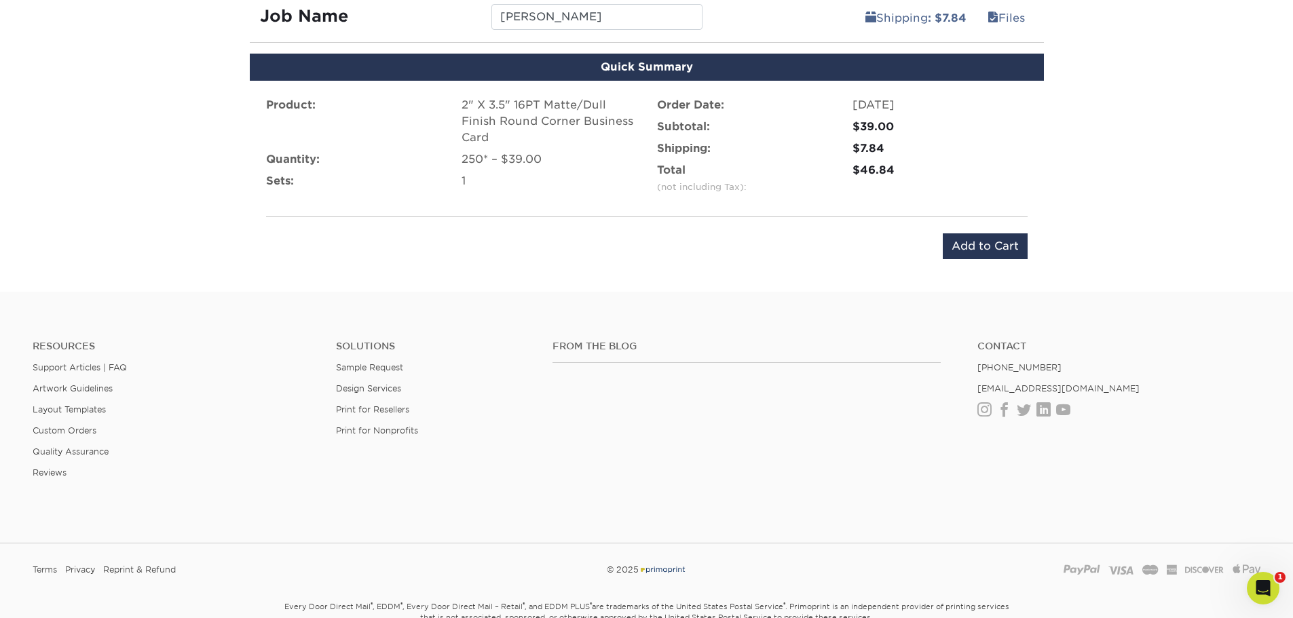
scroll to position [746, 0]
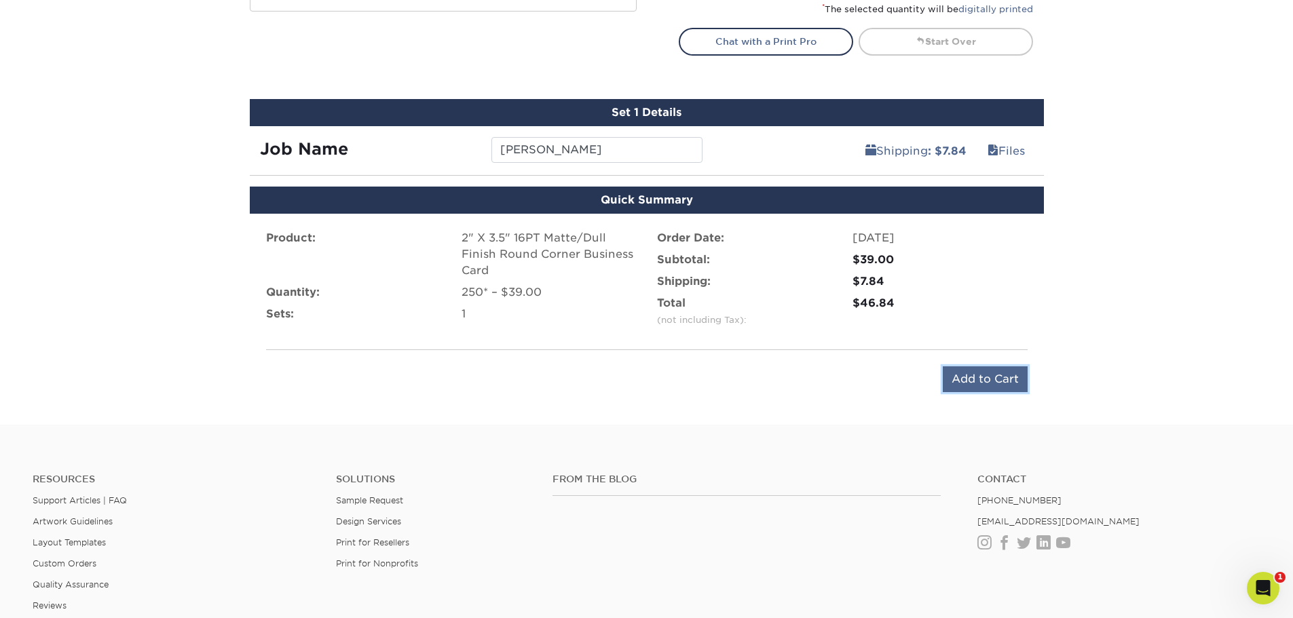
click at [973, 389] on input "Add to Cart" at bounding box center [984, 379] width 85 height 26
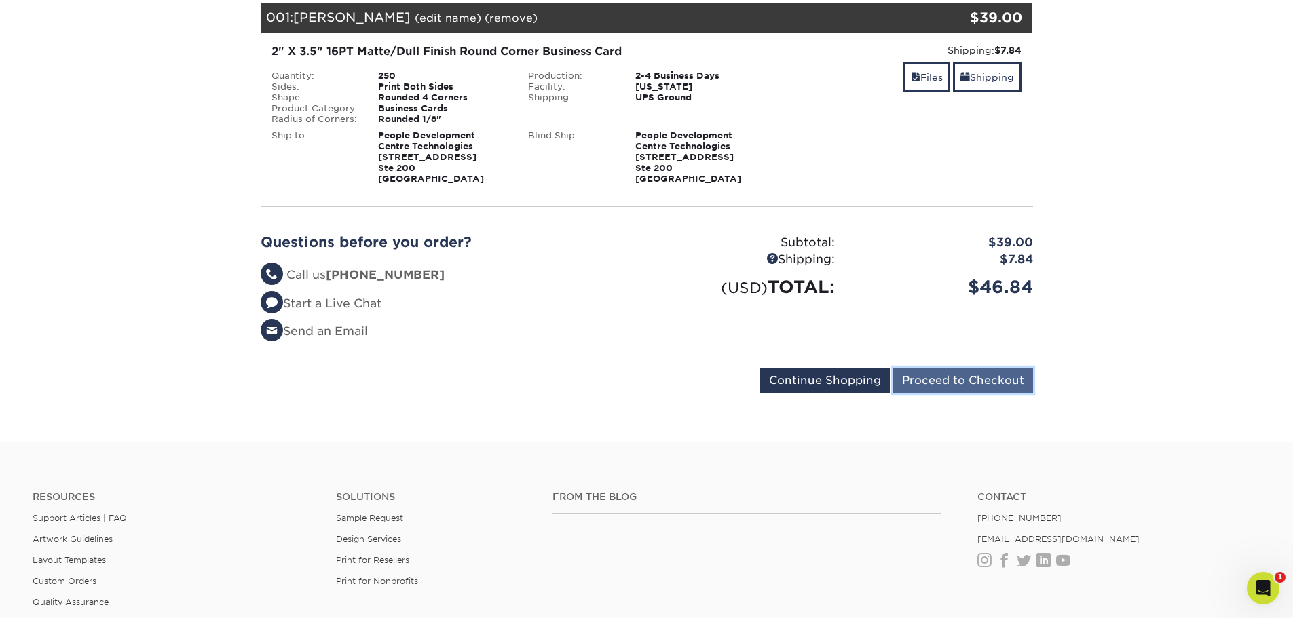
click at [968, 372] on input "Proceed to Checkout" at bounding box center [963, 381] width 140 height 26
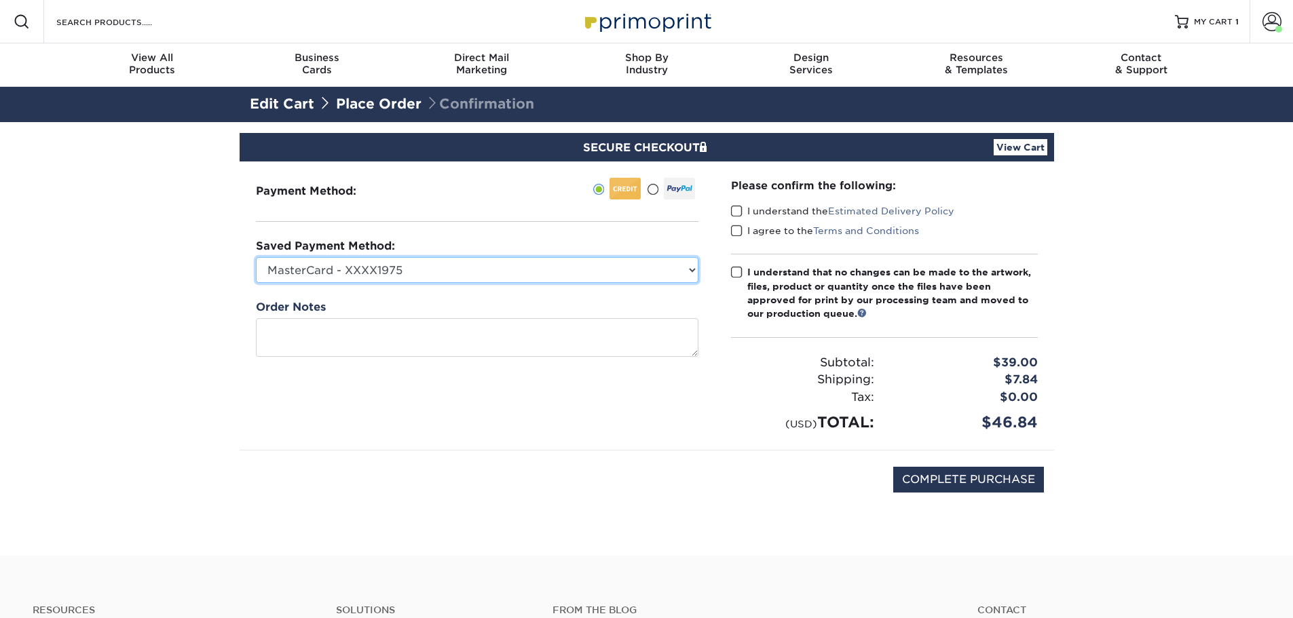
click at [631, 276] on select "MasterCard - XXXX1975 MasterCard - XXXX8482 MasterCard - XXXX8482 Visa - XXXX04…" at bounding box center [477, 270] width 442 height 26
select select "71560"
click at [256, 257] on select "MasterCard - XXXX1975 MasterCard - XXXX8482 MasterCard - XXXX8482 Visa - XXXX04…" at bounding box center [477, 270] width 442 height 26
click at [740, 216] on span at bounding box center [737, 211] width 12 height 13
click at [0, 0] on input "I understand the Estimated Delivery Policy" at bounding box center [0, 0] width 0 height 0
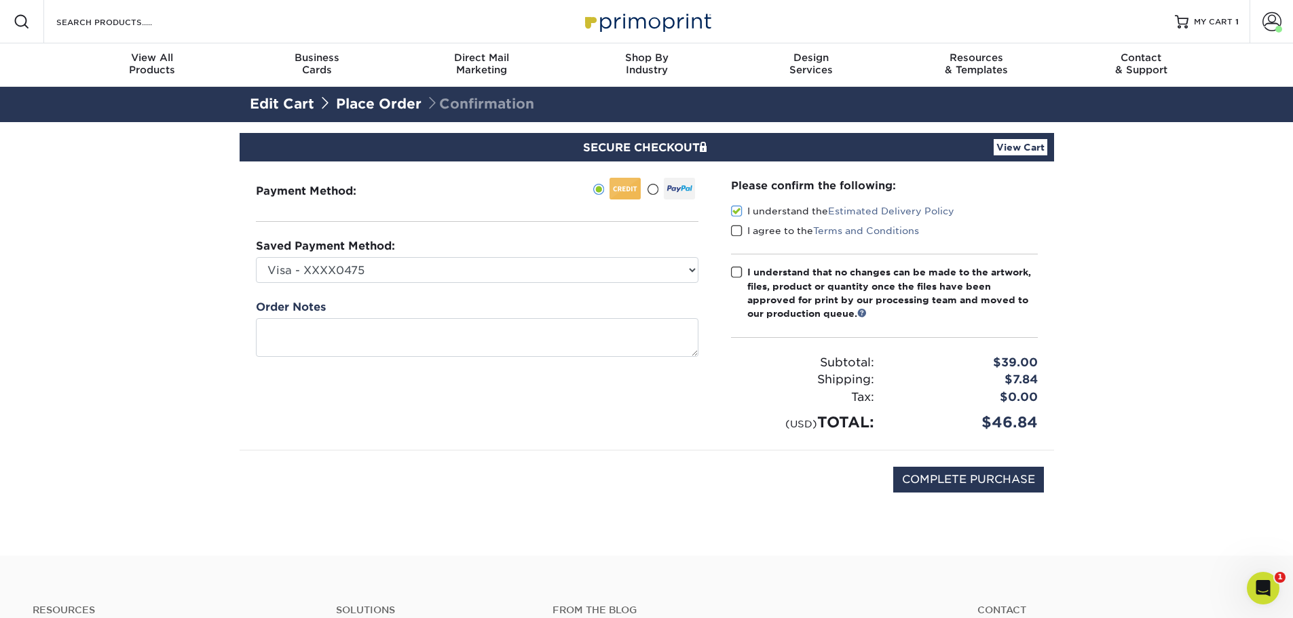
click at [735, 227] on span at bounding box center [737, 231] width 12 height 13
click at [0, 0] on input "I agree to the Terms and Conditions" at bounding box center [0, 0] width 0 height 0
click at [738, 269] on span at bounding box center [737, 272] width 12 height 13
click at [0, 0] on input "I understand that no changes can be made to the artwork, files, product or quan…" at bounding box center [0, 0] width 0 height 0
click at [967, 475] on input "COMPLETE PURCHASE" at bounding box center [968, 480] width 151 height 26
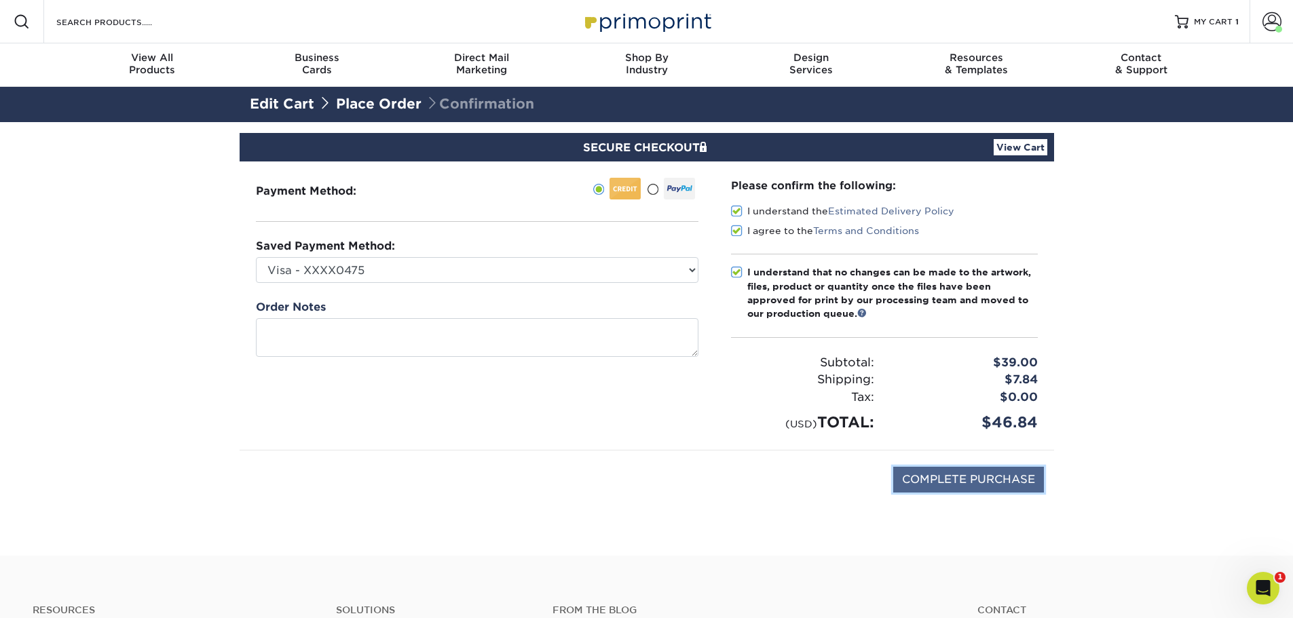
type input "PROCESSING, PLEASE WAIT..."
